Goal: Transaction & Acquisition: Obtain resource

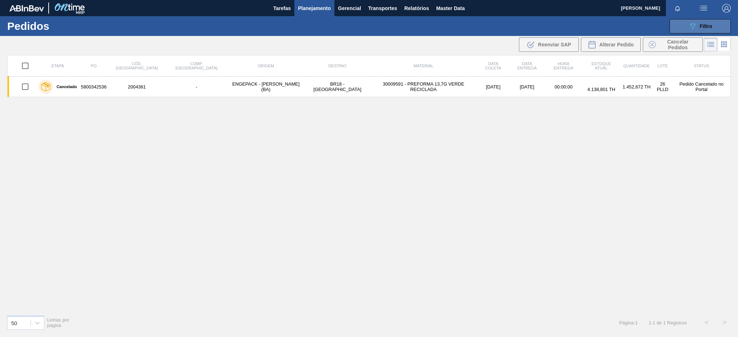
click at [689, 31] on button "089F7B8B-B2A5-4AFE-B5C0-19BA573D28AC Filtro" at bounding box center [699, 26] width 61 height 14
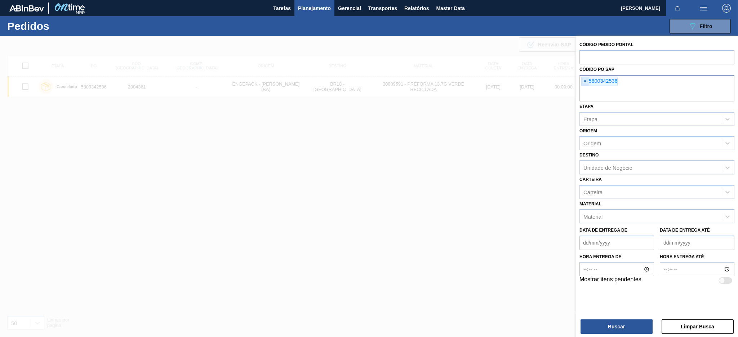
click at [582, 81] on span "×" at bounding box center [584, 81] width 7 height 9
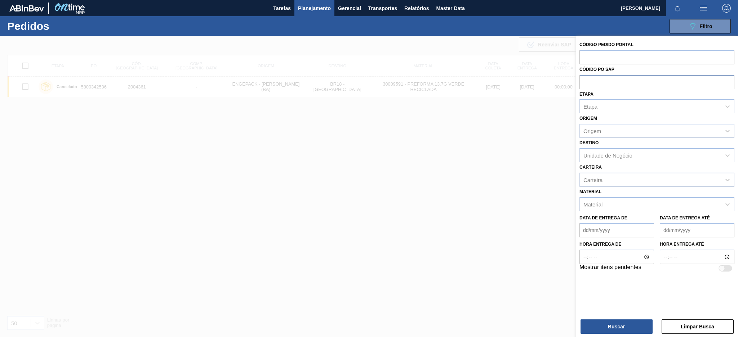
paste input "5800347388"
type input "5800347388"
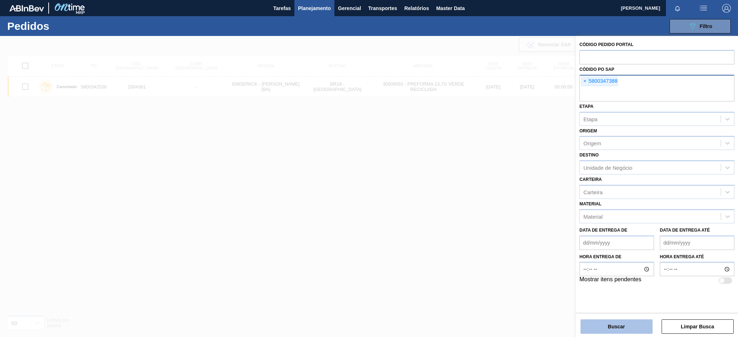
click at [619, 327] on button "Buscar" at bounding box center [616, 327] width 72 height 14
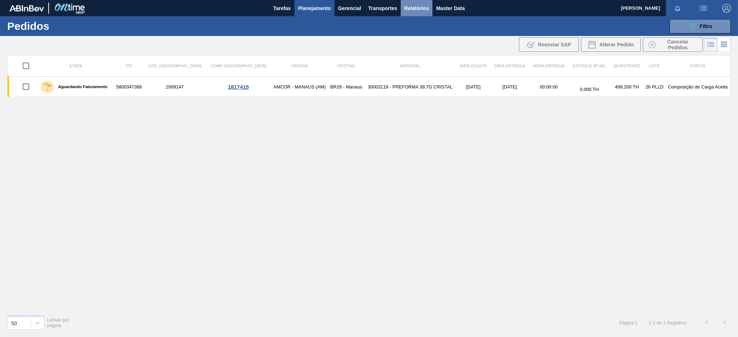
click at [416, 5] on span "Relatórios" at bounding box center [416, 8] width 24 height 9
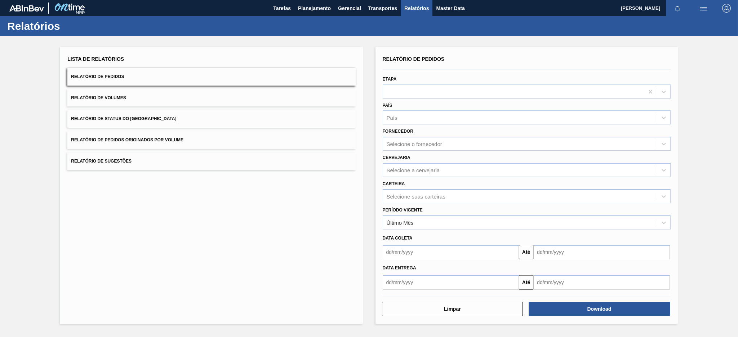
click at [181, 144] on button "Relatório de Pedidos Originados por Volume" at bounding box center [211, 140] width 288 height 18
click at [310, 8] on span "Planejamento" at bounding box center [314, 8] width 33 height 9
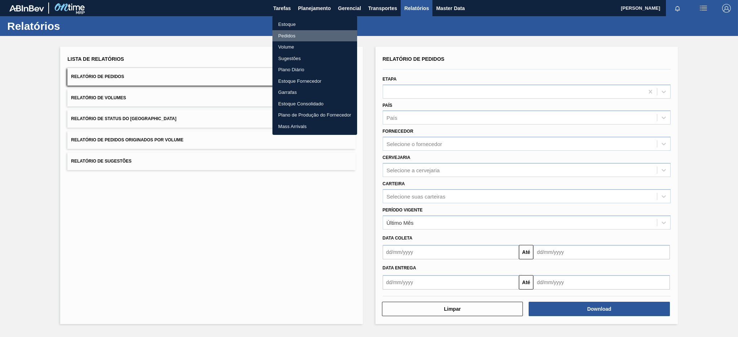
click at [286, 34] on li "Pedidos" at bounding box center [314, 36] width 85 height 12
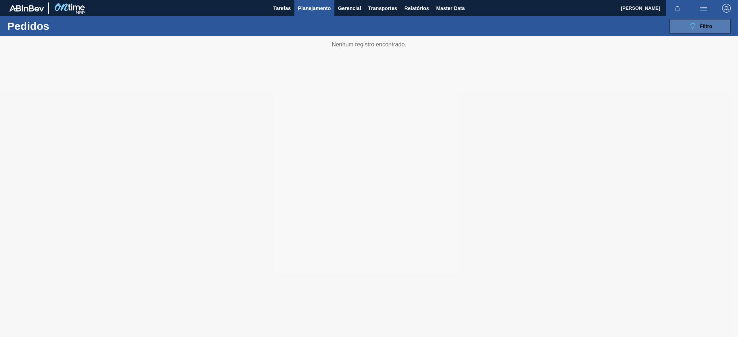
click at [673, 28] on button "089F7B8B-B2A5-4AFE-B5C0-19BA573D28AC Filtro" at bounding box center [699, 26] width 61 height 14
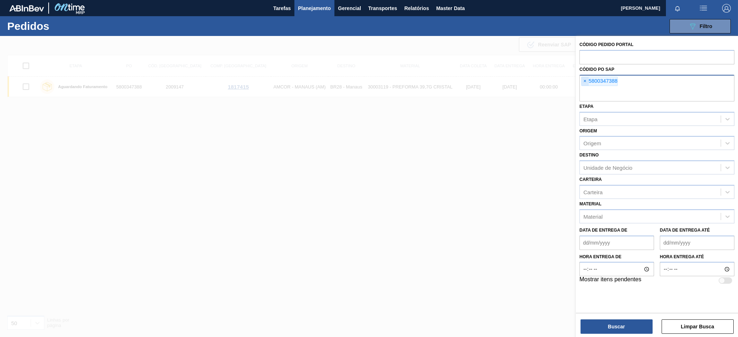
click at [588, 80] on span "×" at bounding box center [584, 81] width 7 height 9
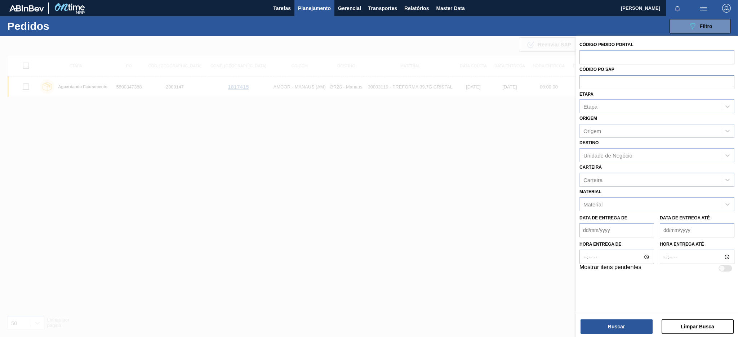
paste input "text"
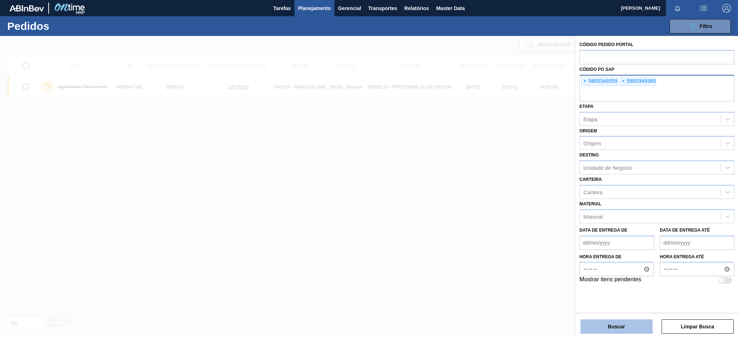
click at [618, 330] on button "Buscar" at bounding box center [616, 327] width 72 height 14
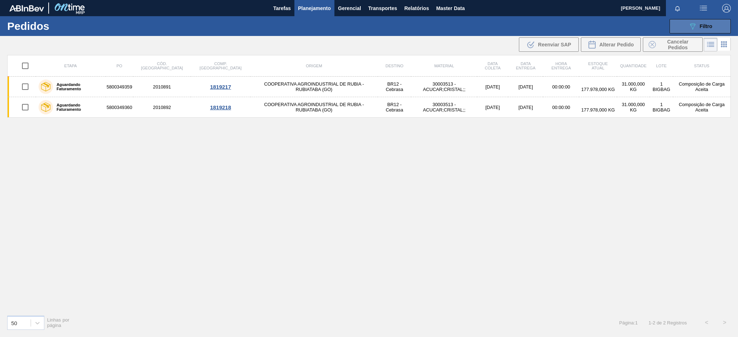
click at [689, 28] on icon "089F7B8B-B2A5-4AFE-B5C0-19BA573D28AC" at bounding box center [692, 26] width 9 height 9
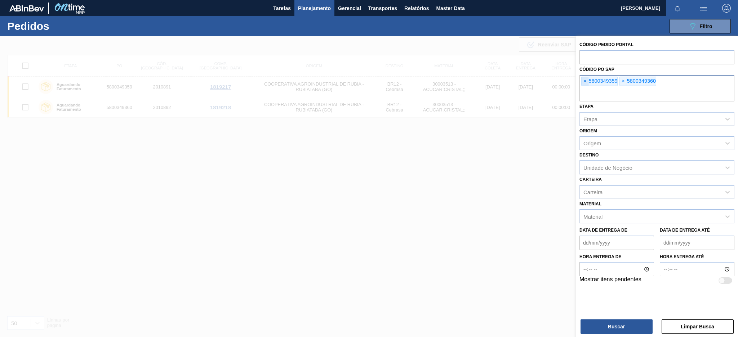
click at [583, 81] on span "×" at bounding box center [584, 81] width 7 height 9
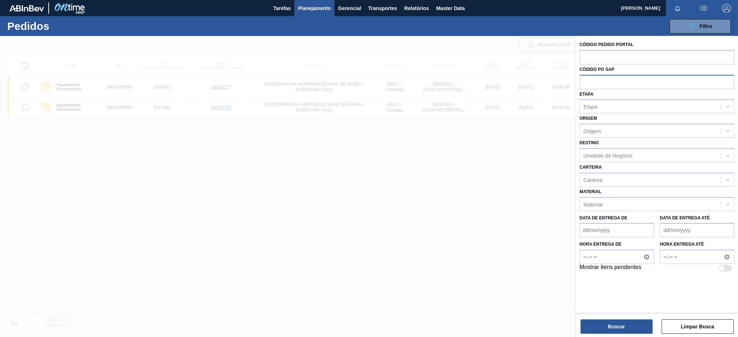
paste input "5800347390"
type input "5800347390"
click at [620, 328] on button "Buscar" at bounding box center [616, 327] width 72 height 14
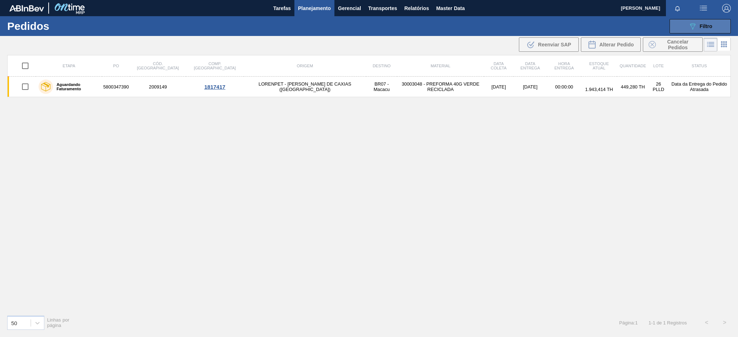
click at [681, 26] on button "089F7B8B-B2A5-4AFE-B5C0-19BA573D28AC Filtro" at bounding box center [699, 26] width 61 height 14
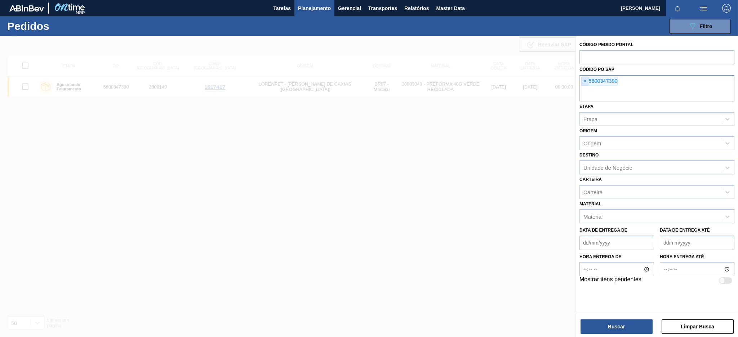
click at [583, 80] on span "×" at bounding box center [584, 81] width 7 height 9
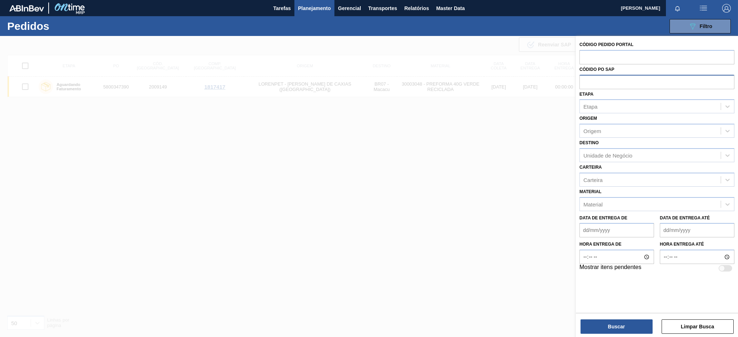
paste input "5800349368"
type input "5800349368"
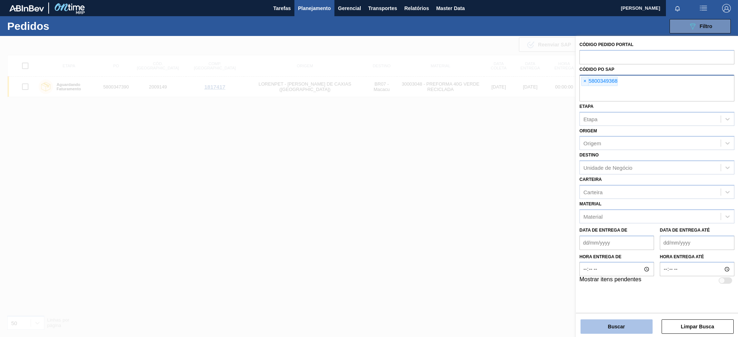
click at [597, 327] on button "Buscar" at bounding box center [616, 327] width 72 height 14
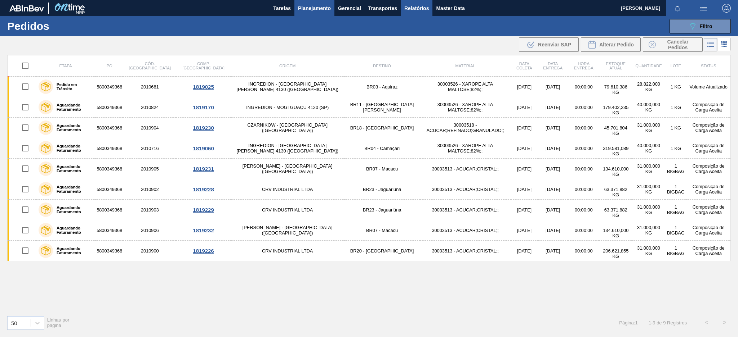
click at [425, 9] on span "Relatórios" at bounding box center [416, 8] width 24 height 9
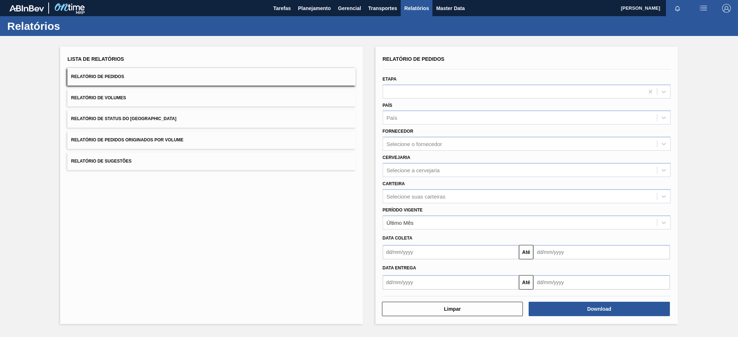
click at [230, 138] on button "Relatório de Pedidos Originados por Volume" at bounding box center [211, 140] width 288 height 18
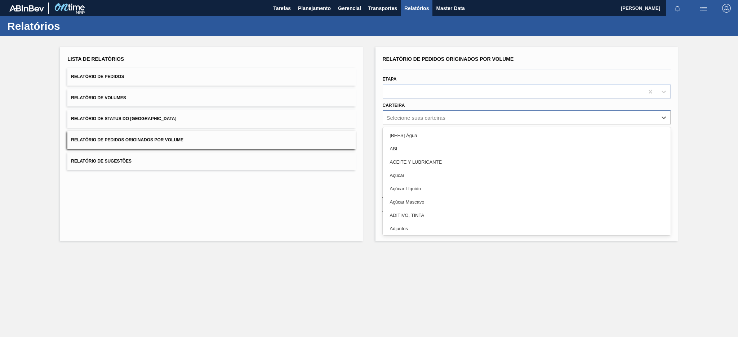
click at [423, 116] on div "Selecione suas carteiras" at bounding box center [415, 118] width 59 height 6
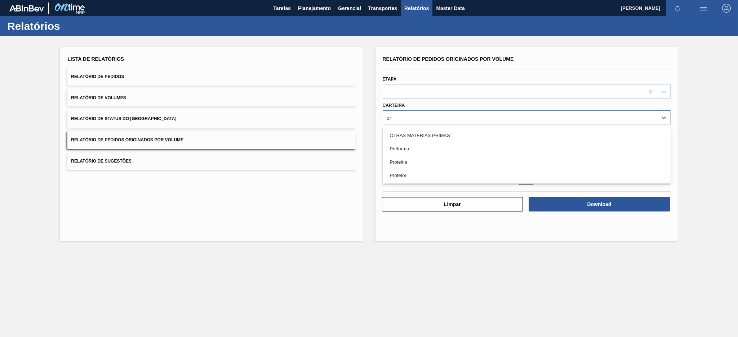
type input "pre"
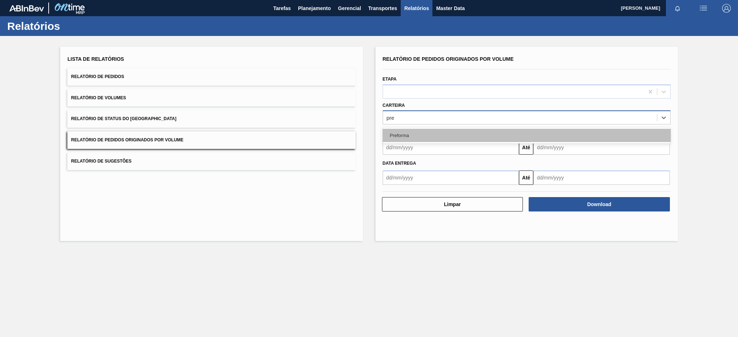
click at [413, 131] on div "Preforma" at bounding box center [526, 135] width 288 height 13
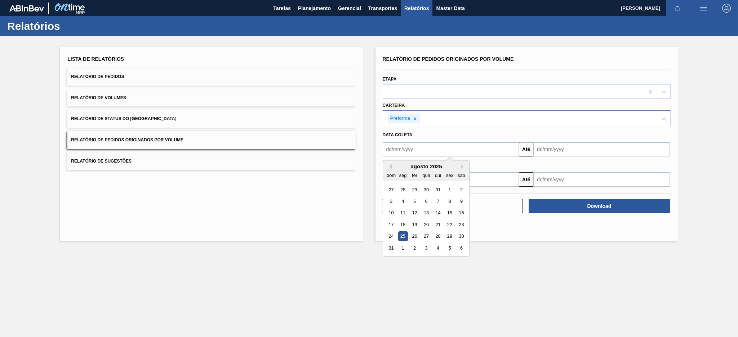
click at [405, 149] on input "text" at bounding box center [450, 149] width 136 height 14
click at [386, 166] on button "Previous Month" at bounding box center [388, 166] width 5 height 5
click at [390, 222] on div "20" at bounding box center [391, 225] width 10 height 10
type input "20/07/2025"
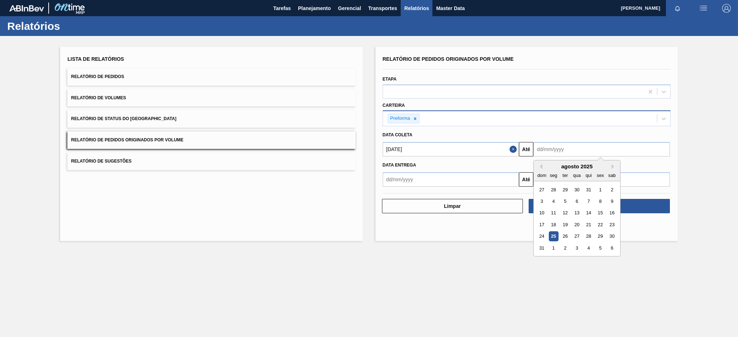
click at [550, 154] on input "text" at bounding box center [601, 149] width 136 height 14
click at [554, 238] on div "25" at bounding box center [553, 237] width 10 height 10
type input "25/08/2025"
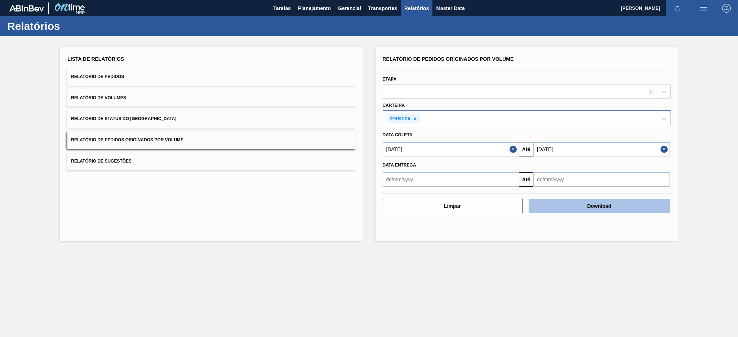
click at [551, 206] on button "Download" at bounding box center [598, 206] width 141 height 14
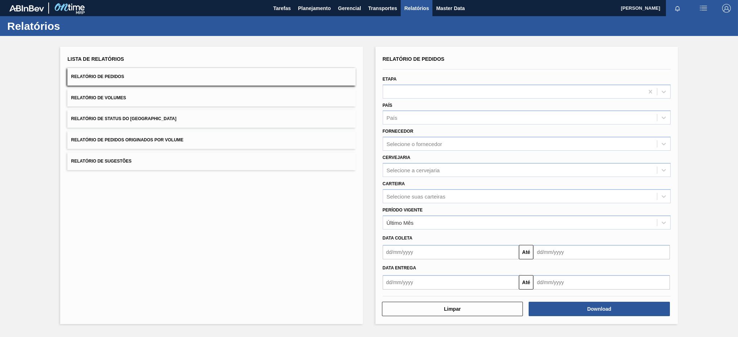
click at [140, 134] on button "Relatório de Pedidos Originados por Volume" at bounding box center [211, 140] width 288 height 18
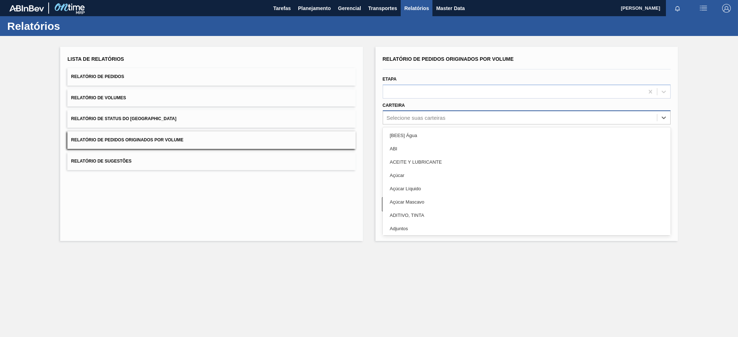
click at [411, 120] on div "Selecione suas carteiras" at bounding box center [415, 118] width 59 height 6
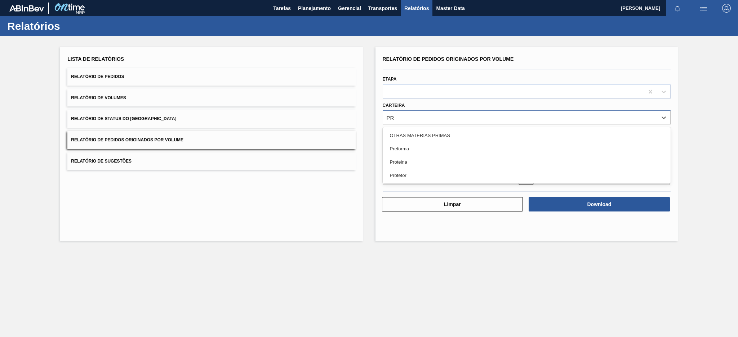
type input "PRE"
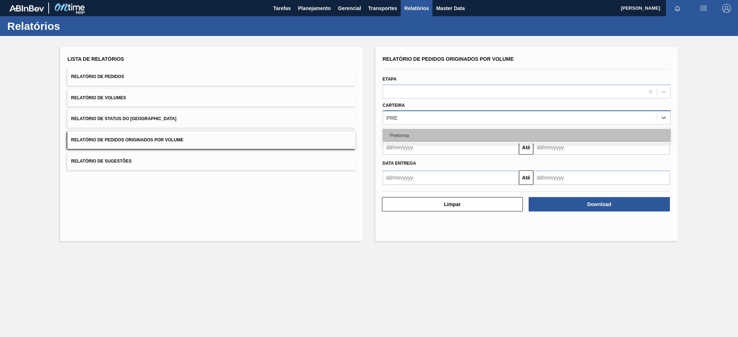
click at [401, 132] on div "Preforma" at bounding box center [526, 135] width 288 height 13
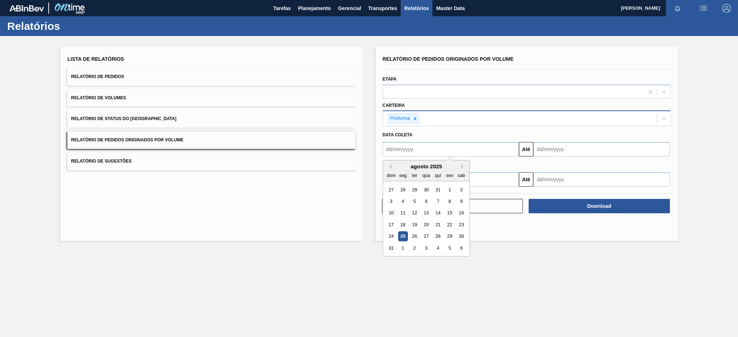
click at [407, 150] on input "text" at bounding box center [450, 149] width 136 height 14
click at [390, 167] on button "Previous Month" at bounding box center [388, 166] width 5 height 5
click at [388, 227] on div "20" at bounding box center [391, 225] width 10 height 10
type input "[DATE]"
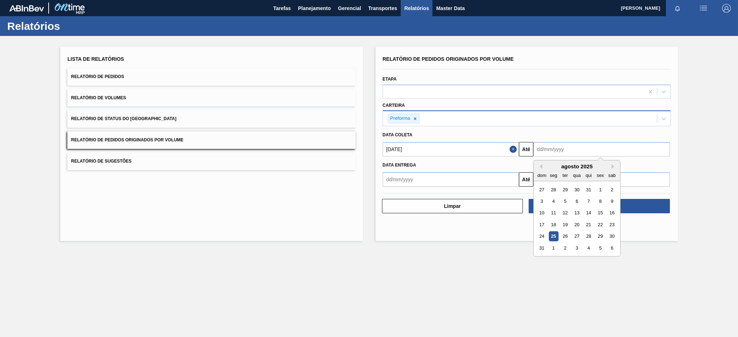
click at [562, 147] on input "text" at bounding box center [601, 149] width 136 height 14
click at [552, 236] on div "25" at bounding box center [553, 237] width 10 height 10
type input "[DATE]"
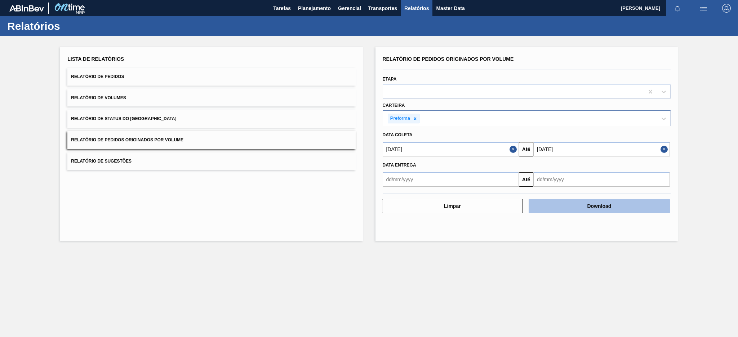
click at [629, 207] on button "Download" at bounding box center [598, 206] width 141 height 14
